Goal: Task Accomplishment & Management: Manage account settings

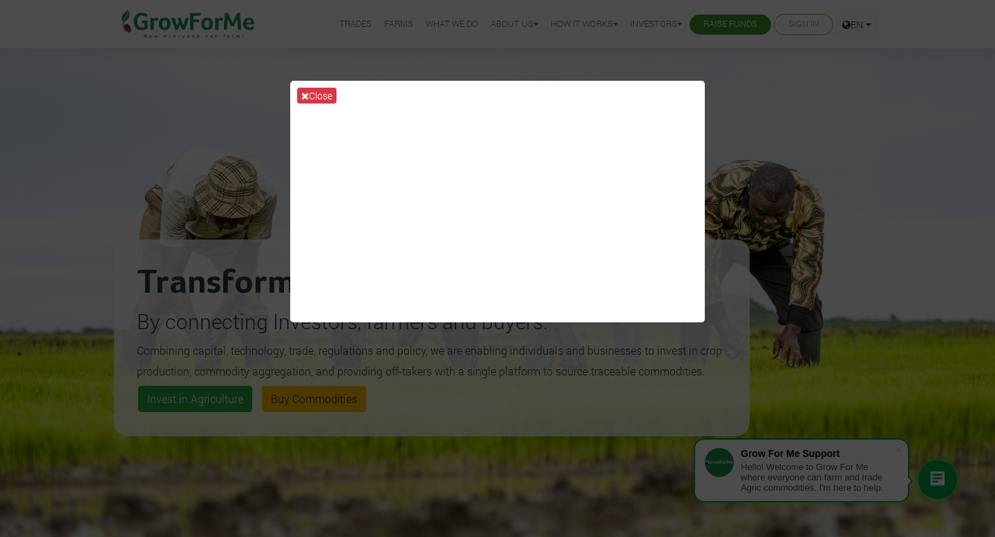
click at [207, 128] on div "Close" at bounding box center [497, 268] width 995 height 537
click at [623, 59] on div "Close" at bounding box center [497, 268] width 995 height 537
click at [312, 91] on button "Close" at bounding box center [316, 96] width 39 height 16
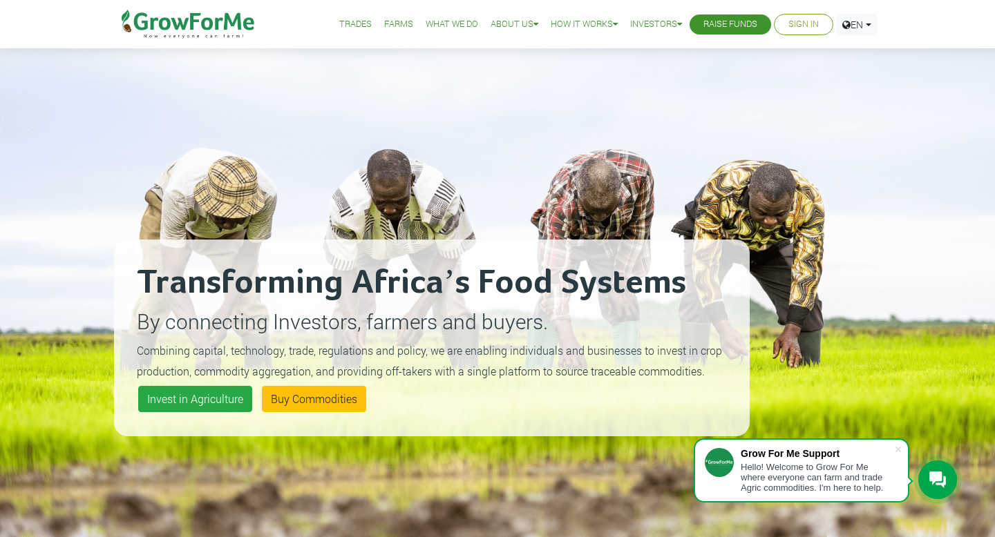
click at [796, 30] on link "Sign In" at bounding box center [803, 24] width 30 height 15
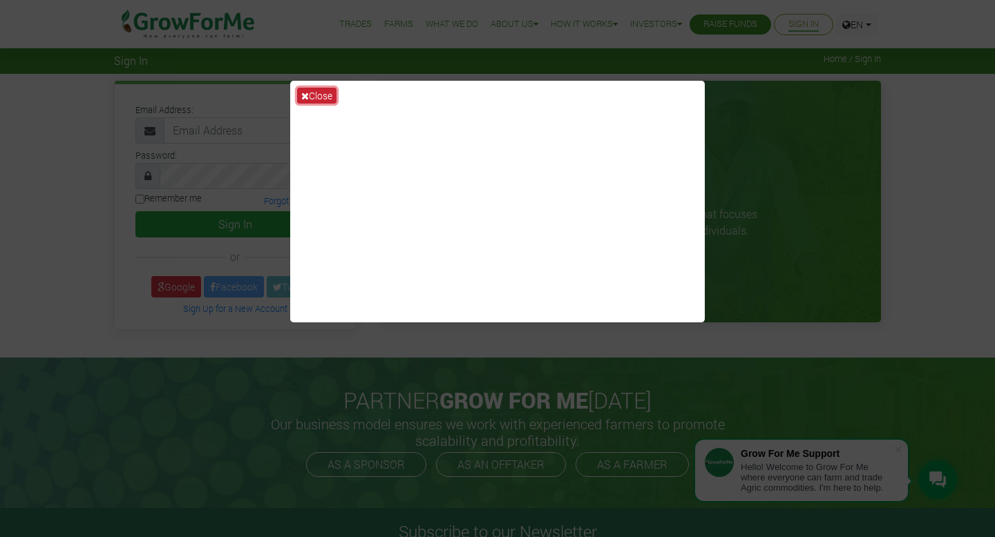
click at [311, 96] on button "Close" at bounding box center [316, 96] width 39 height 16
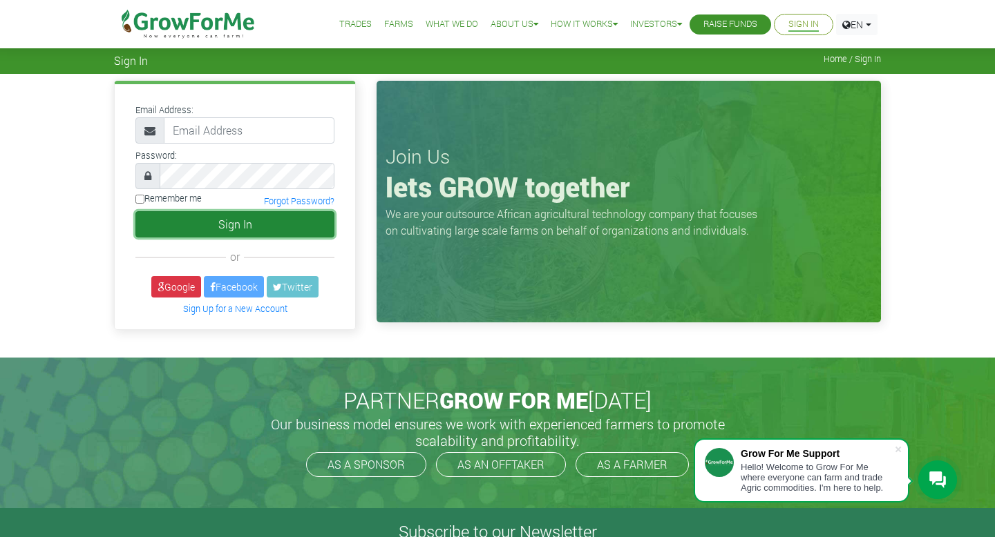
click at [262, 229] on button "Sign In" at bounding box center [234, 224] width 199 height 26
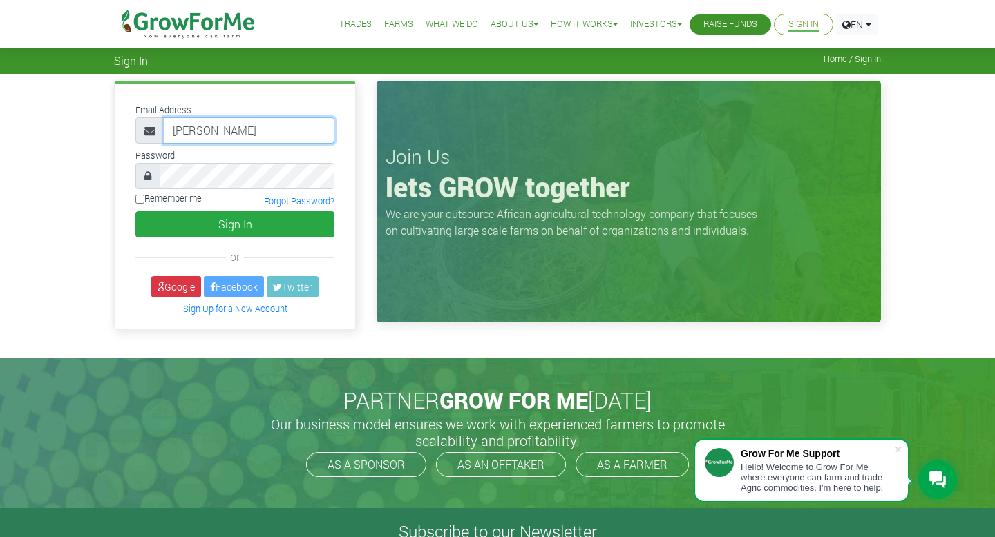
type input "andrew.acquah@gmail.com"
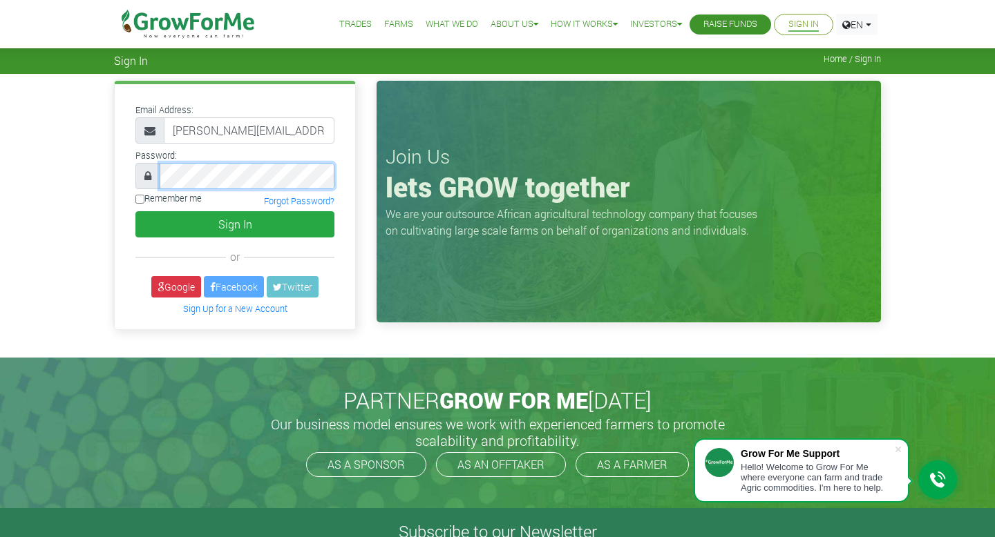
click at [135, 211] on button "Sign In" at bounding box center [234, 224] width 199 height 26
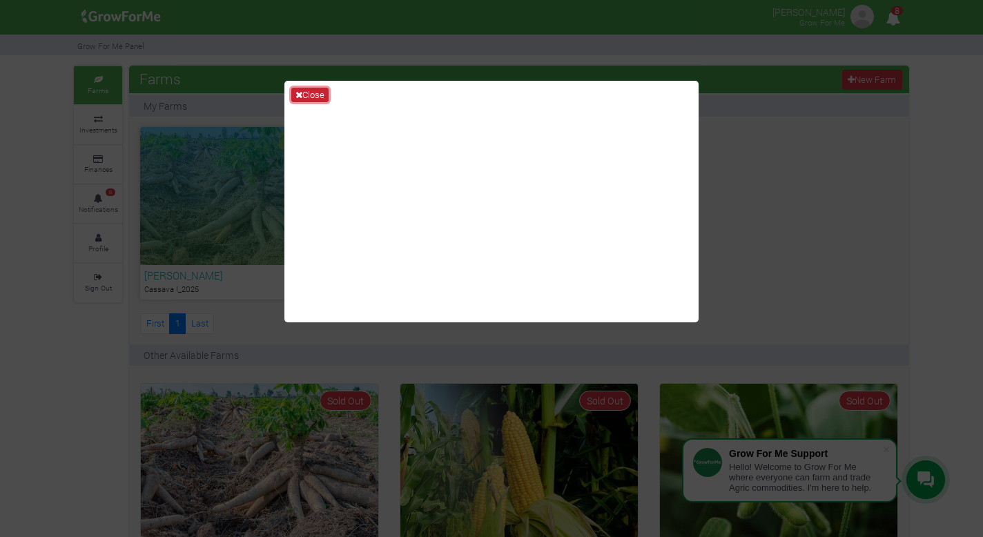
click at [307, 91] on button "Close" at bounding box center [309, 95] width 37 height 15
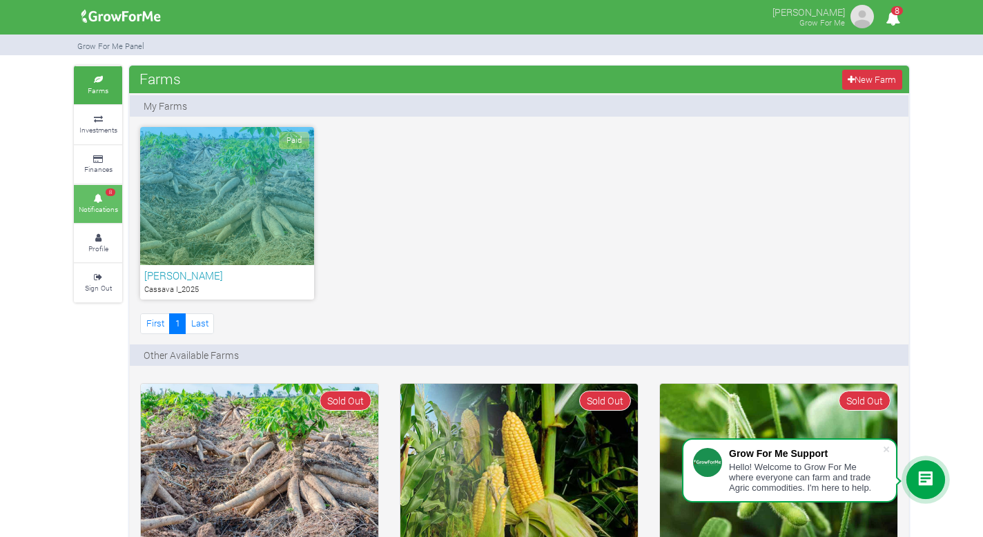
click at [106, 195] on icon at bounding box center [97, 198] width 41 height 7
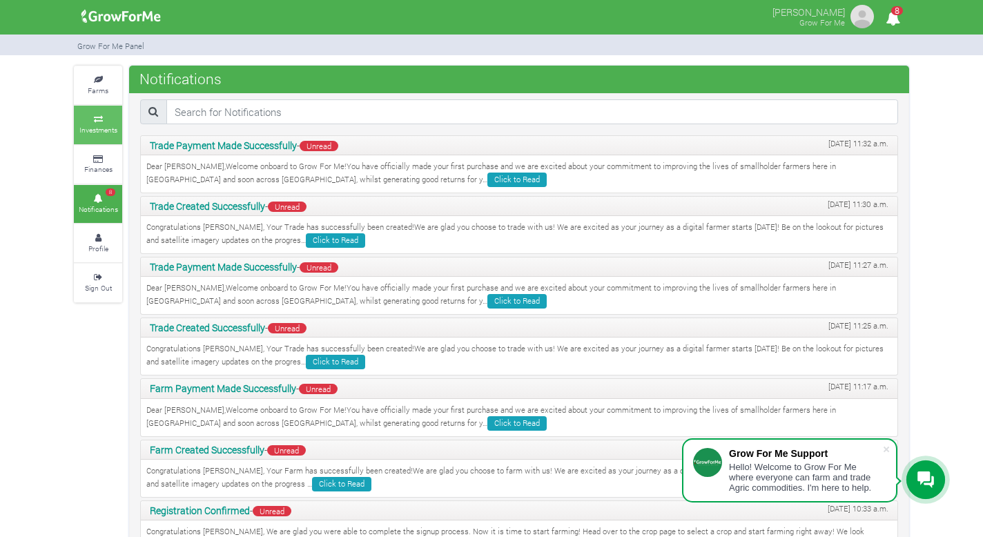
click at [101, 127] on small "Investments" at bounding box center [98, 130] width 38 height 10
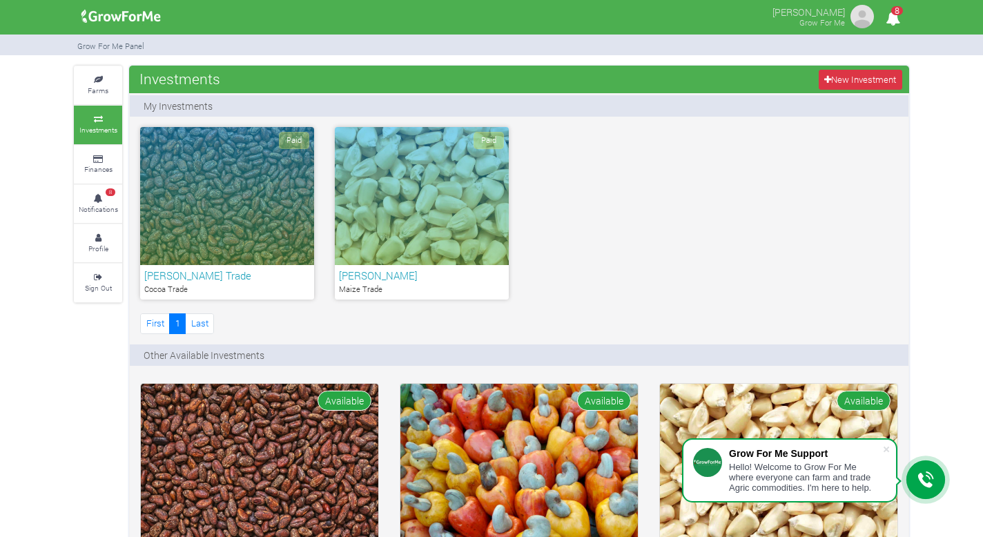
click at [290, 211] on div "Paid" at bounding box center [227, 196] width 174 height 138
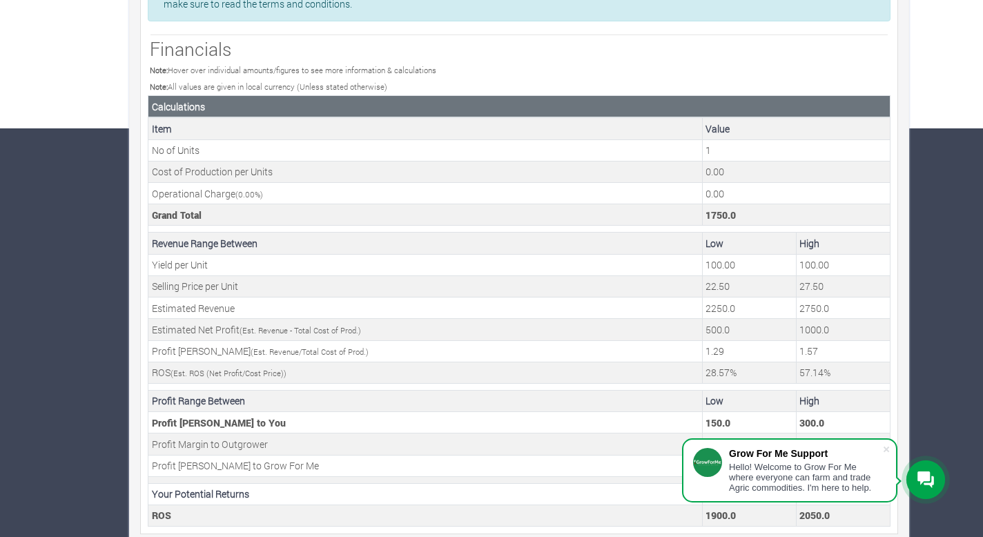
scroll to position [423, 0]
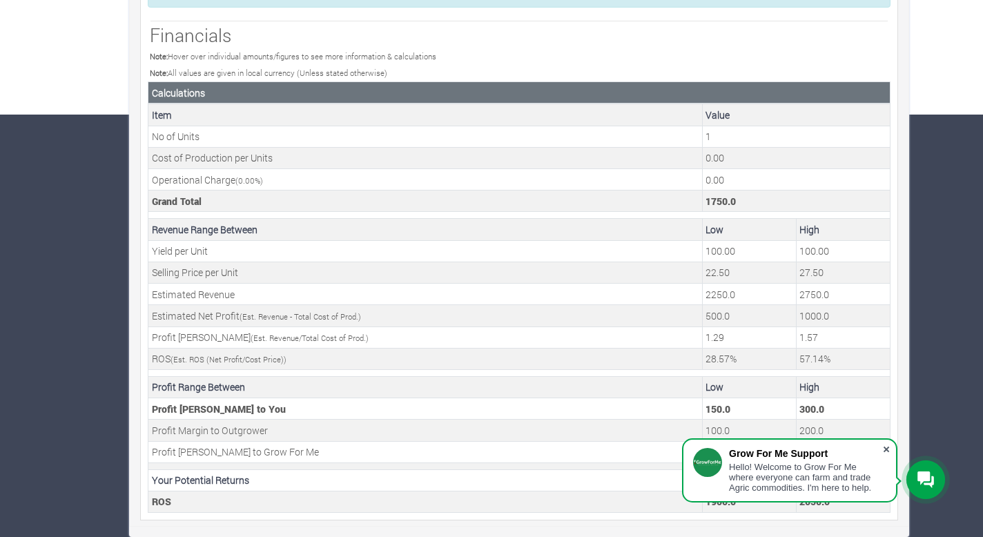
click at [886, 448] on span at bounding box center [887, 450] width 14 height 14
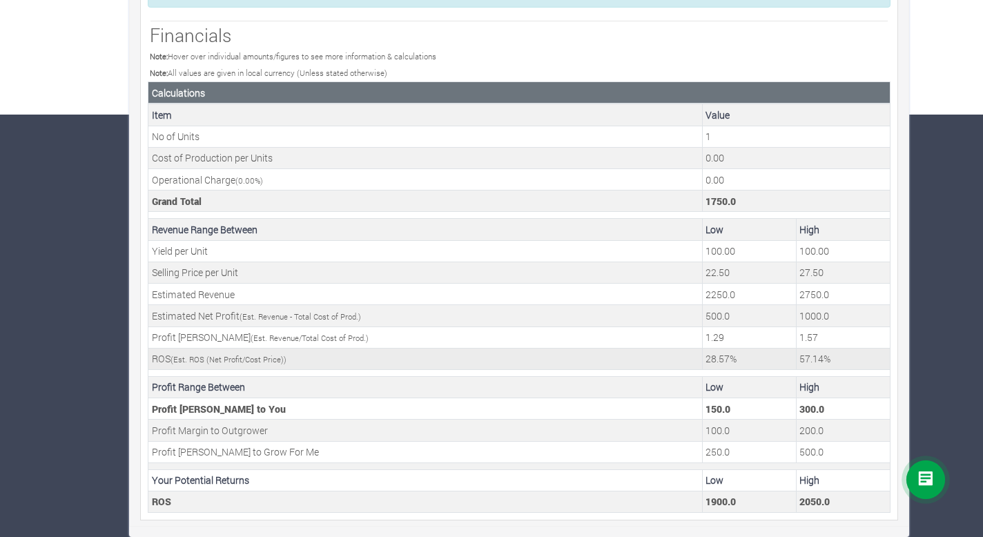
scroll to position [0, 0]
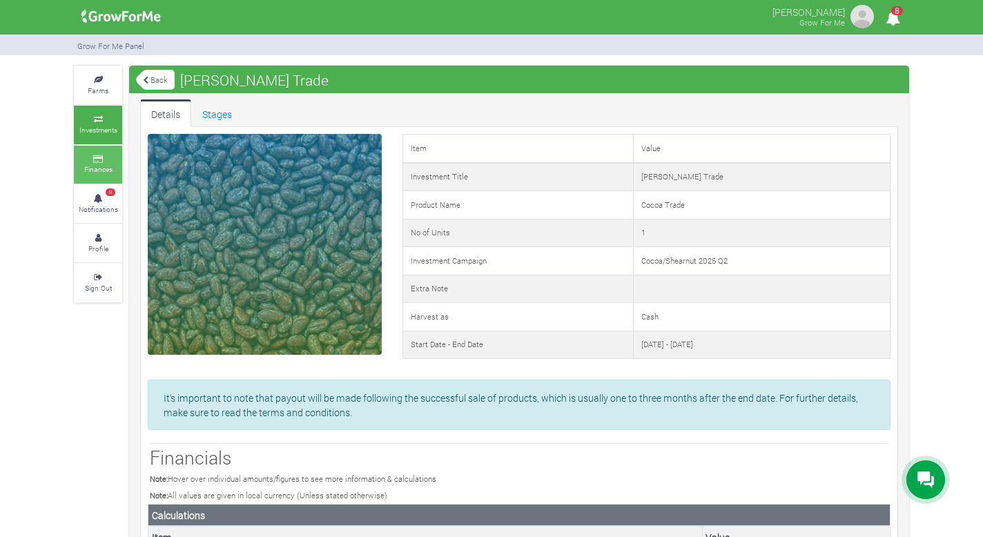
click at [98, 171] on small "Finances" at bounding box center [98, 169] width 28 height 10
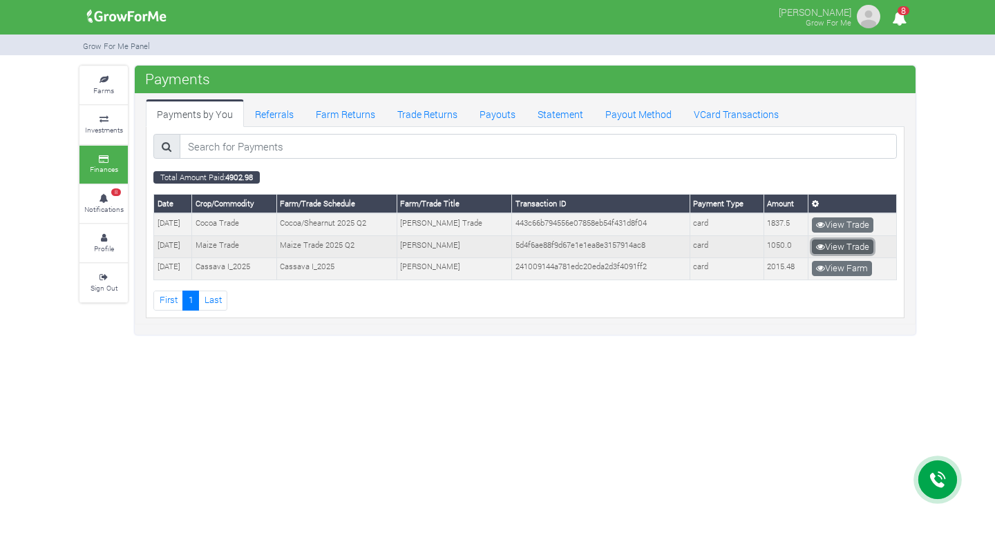
click at [833, 244] on link "View Trade" at bounding box center [842, 247] width 61 height 15
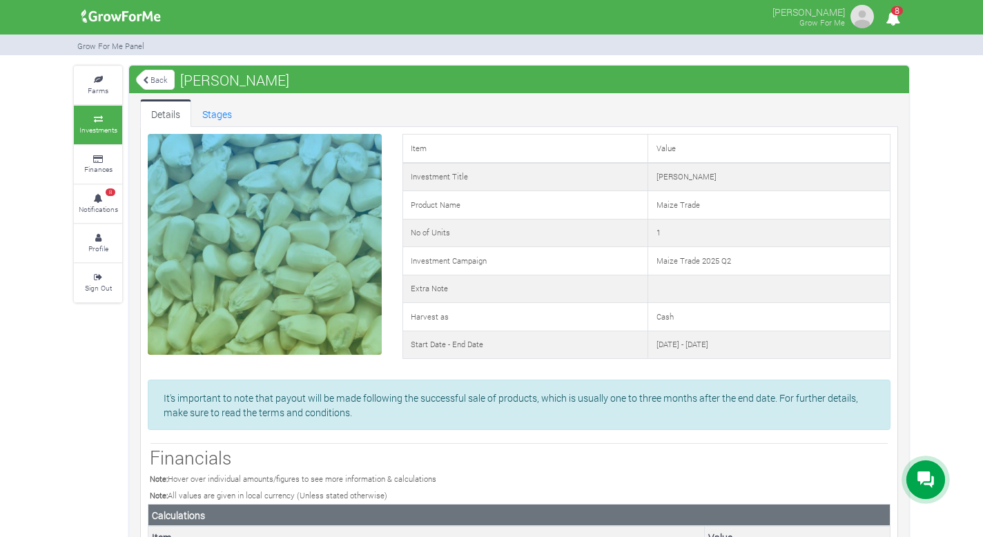
click at [153, 77] on link "Back" at bounding box center [155, 79] width 39 height 23
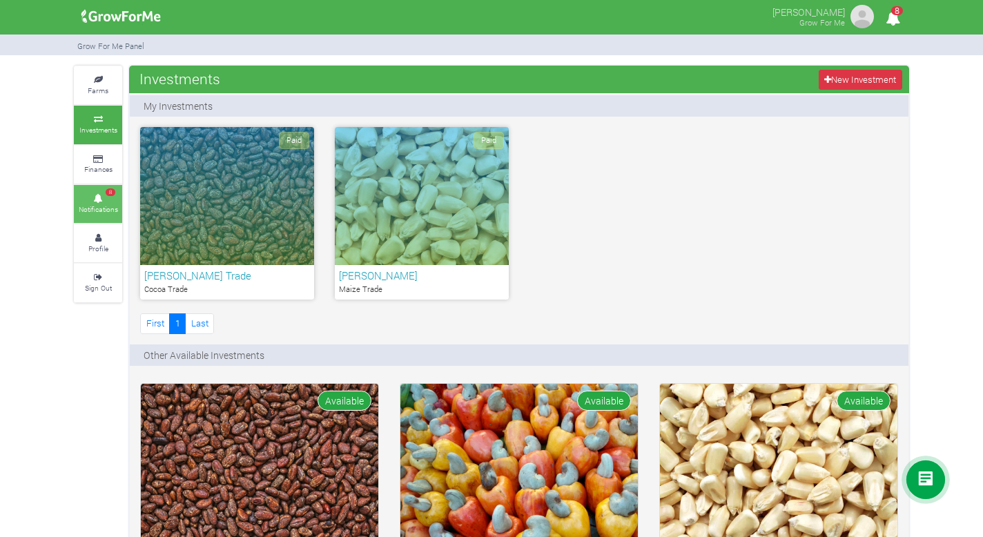
click at [88, 204] on small "Notifications" at bounding box center [98, 209] width 39 height 10
